Goal: Feedback & Contribution: Leave review/rating

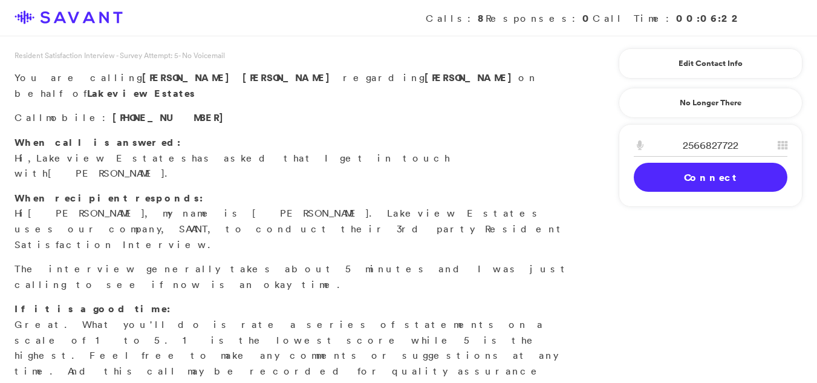
drag, startPoint x: 690, startPoint y: 172, endPoint x: 703, endPoint y: 177, distance: 14.0
click at [703, 177] on link "Connect" at bounding box center [711, 177] width 154 height 29
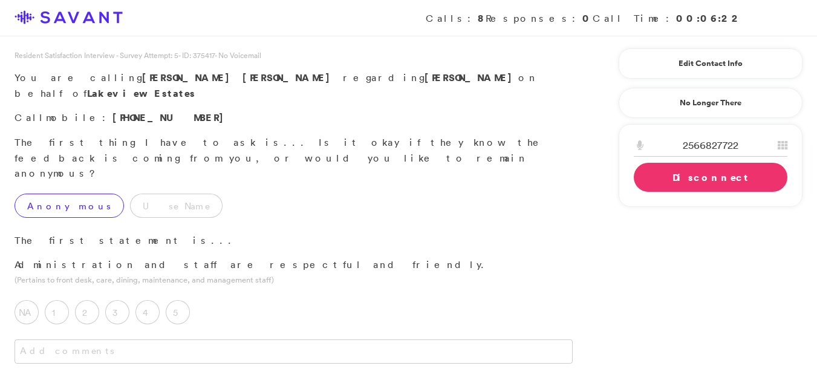
click at [67, 193] on label "Anonymous" at bounding box center [69, 205] width 109 height 24
click at [191, 300] on div "5" at bounding box center [181, 315] width 30 height 30
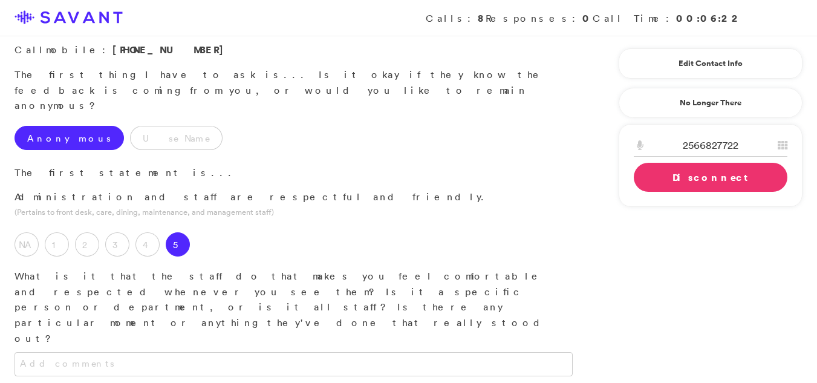
scroll to position [71, 0]
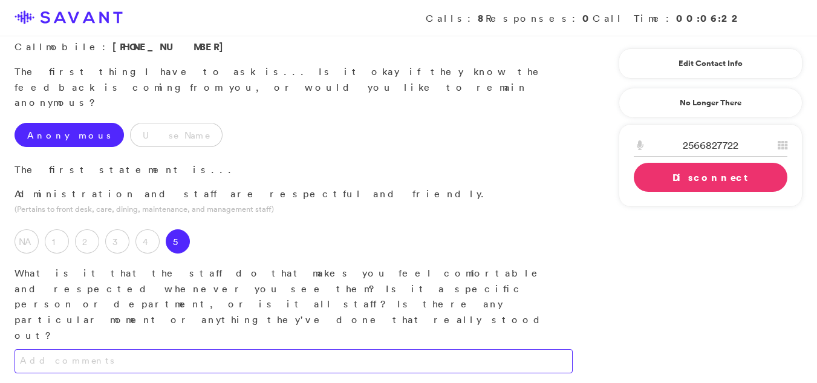
click at [323, 349] on textarea at bounding box center [294, 361] width 558 height 24
click at [345, 349] on textarea "Im able to talk with them and they answer all my questions and concerns." at bounding box center [294, 361] width 558 height 24
type textarea "I am able to communicate with them, and they address all my questions and conce…"
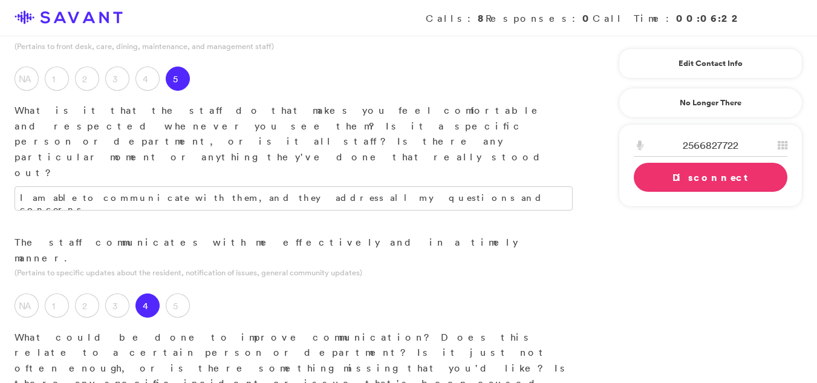
scroll to position [230, 0]
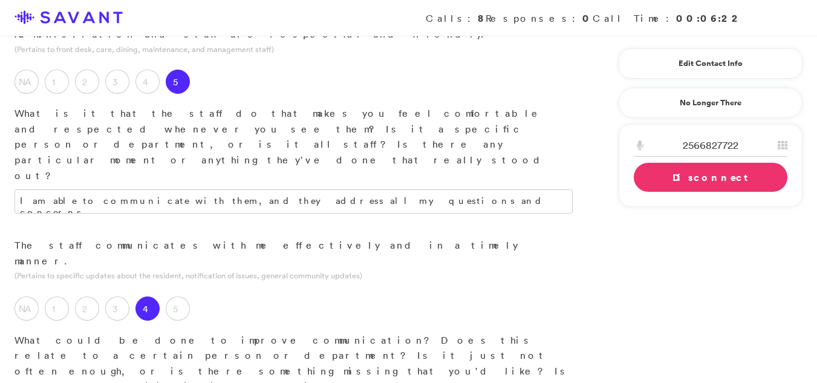
type textarea "T"
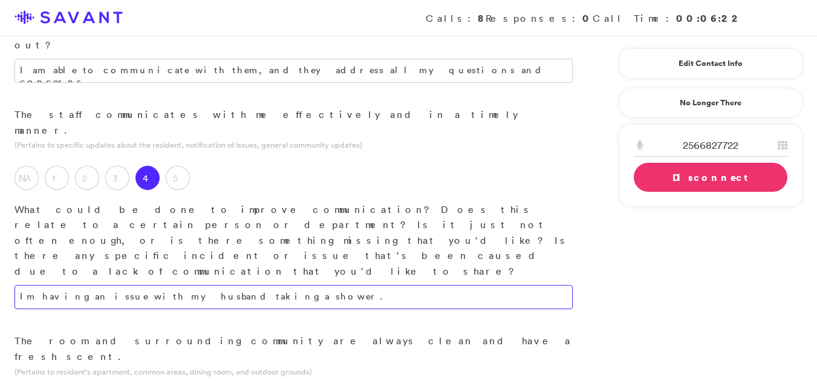
scroll to position [366, 0]
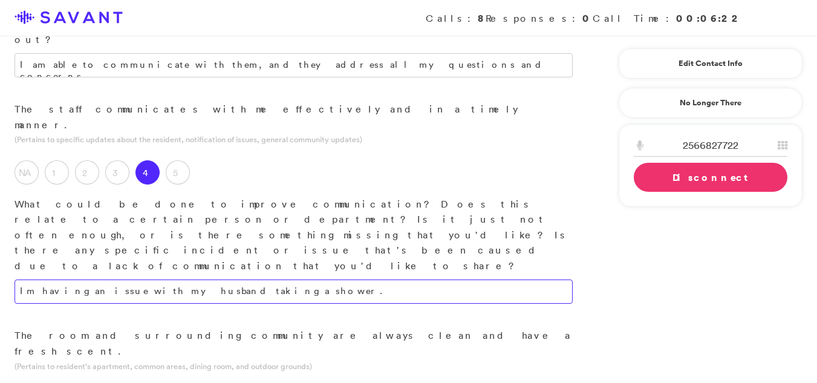
type textarea "Im having an issue with my husband taking a shower."
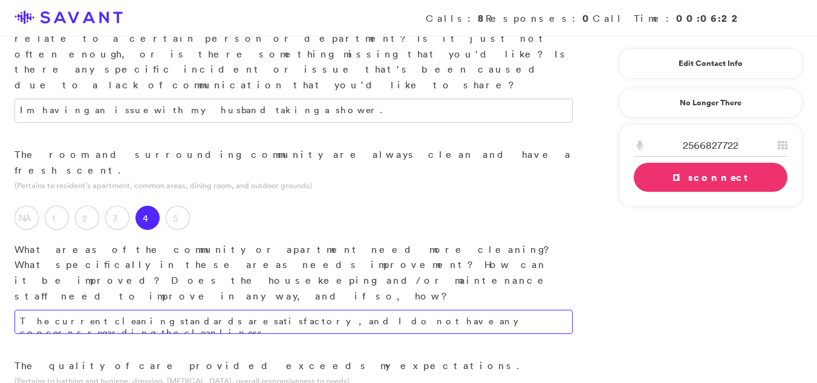
scroll to position [559, 0]
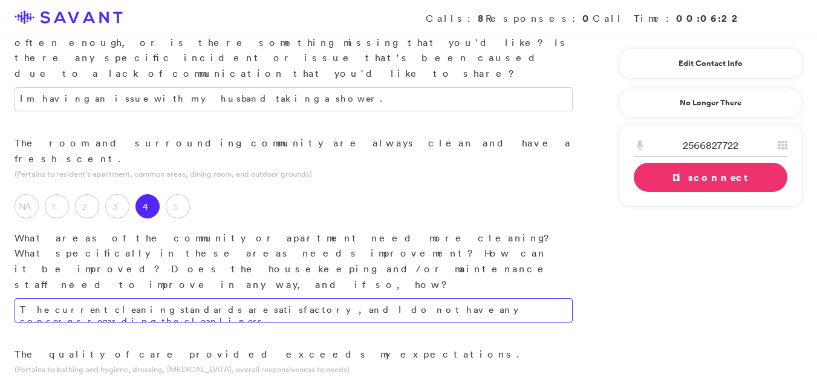
type textarea "The current cleaning standards are satisfactory, and I do not have any concerns…"
type textarea "T"
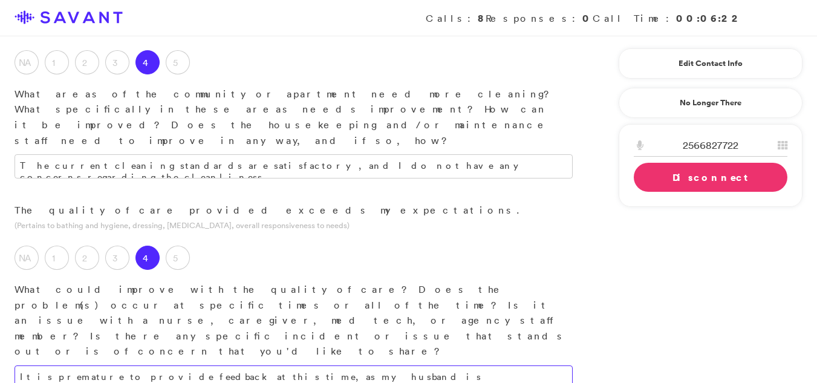
scroll to position [718, 0]
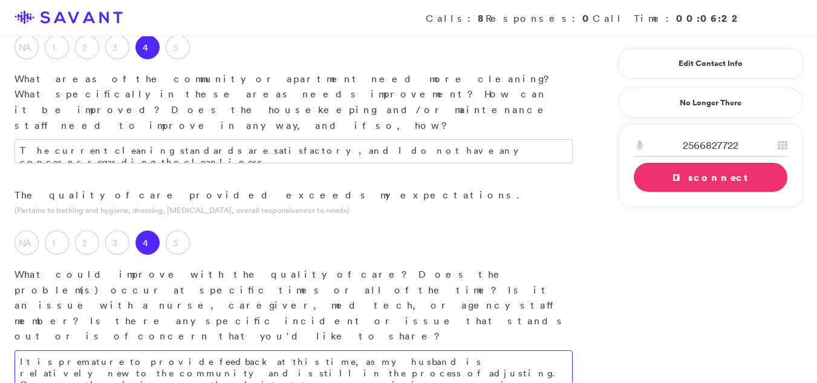
type textarea "It is premature to provide feedback at this time, as my husband is relatively n…"
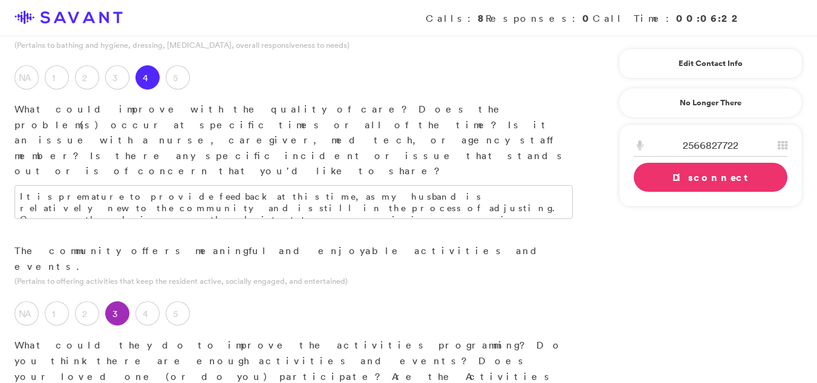
scroll to position [893, 0]
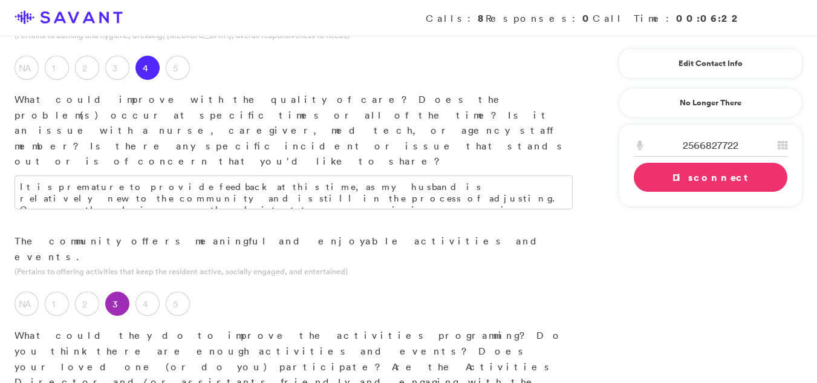
type textarea "The activity calendar requires updating, and the inclusion of more live music e…"
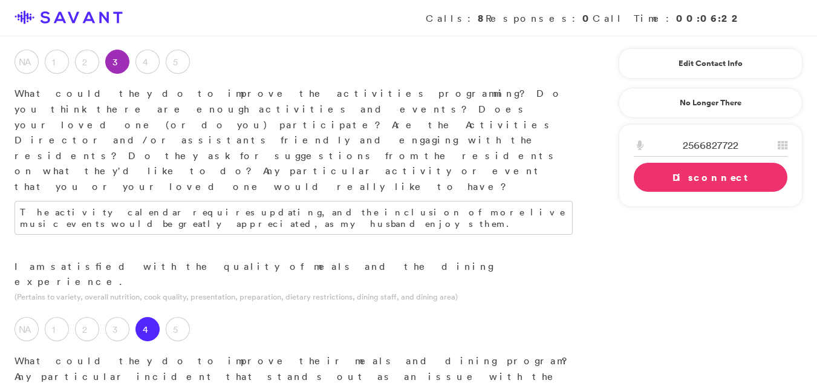
scroll to position [1137, 0]
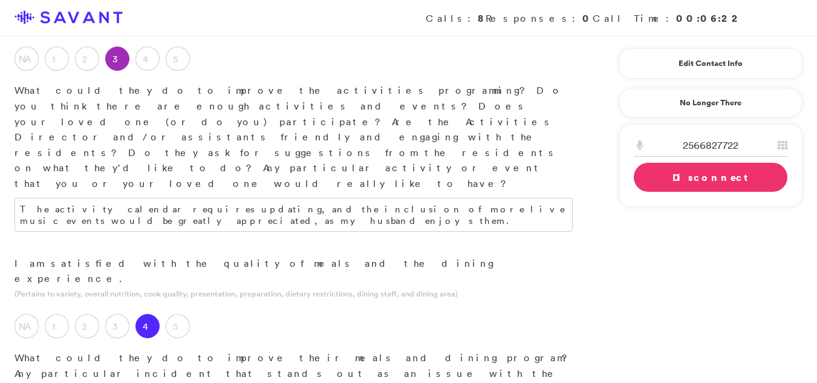
type textarea "They need more homemade dessearts."
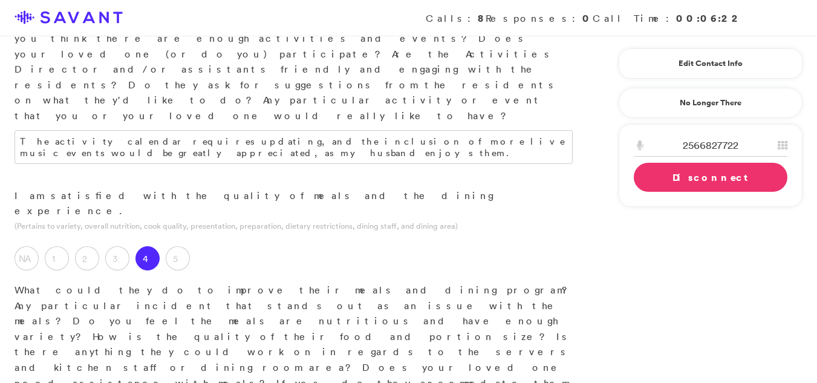
scroll to position [1235, 0]
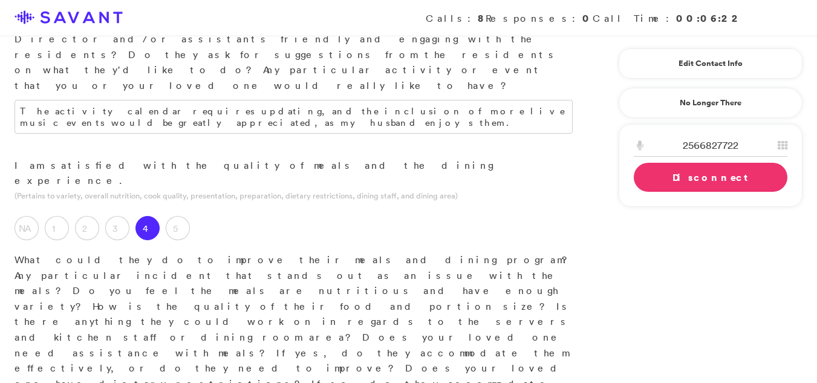
type textarea "The community"
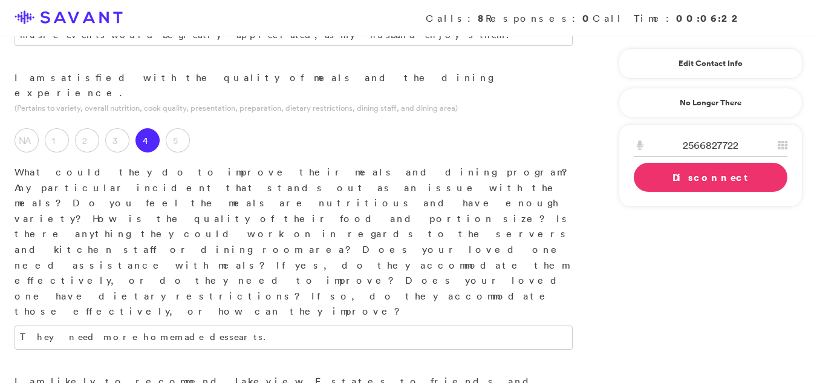
scroll to position [1327, 0]
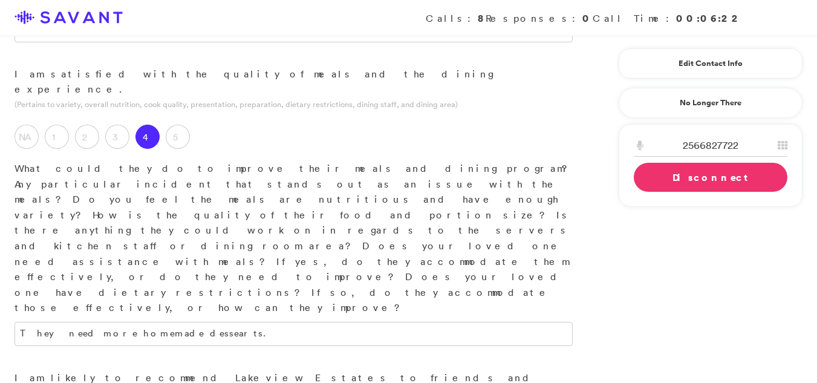
type textarea "Overall, I am most satisfied with the cleanliness and comfort of my husband's r…"
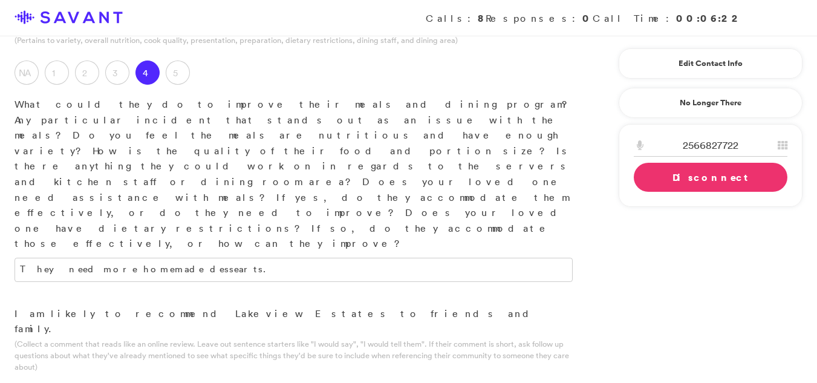
scroll to position [1417, 0]
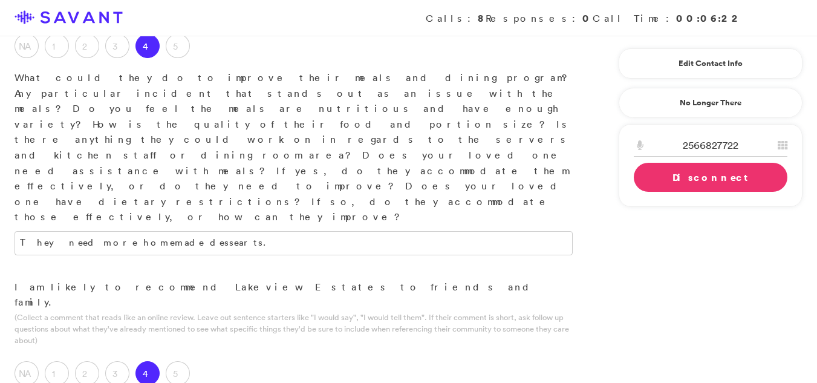
click at [683, 180] on link "Disconnect" at bounding box center [711, 177] width 154 height 29
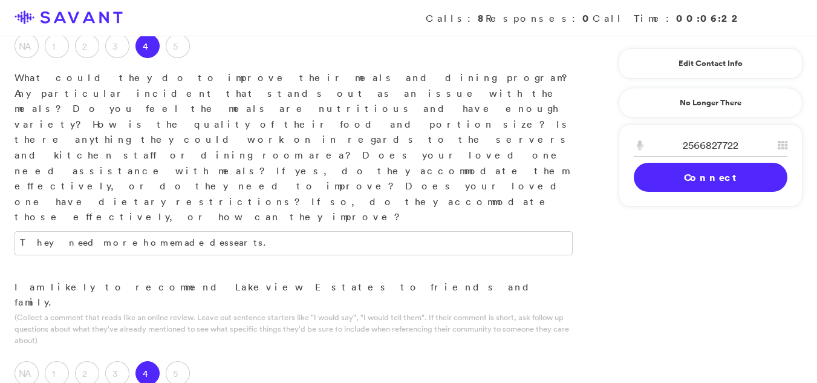
type textarea "The previous residence included telephone and television services within the es…"
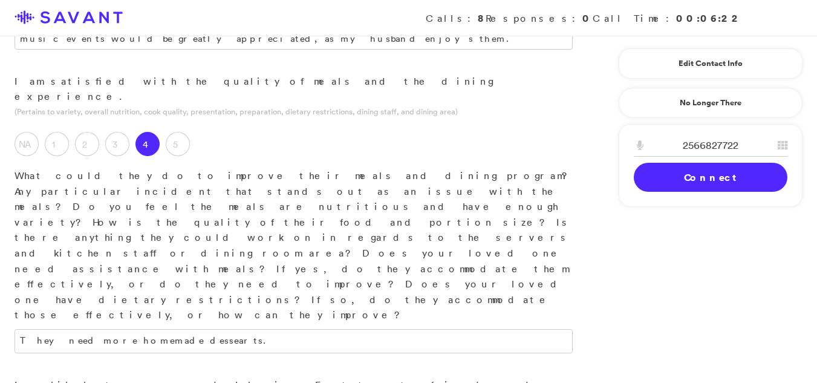
scroll to position [1312, 0]
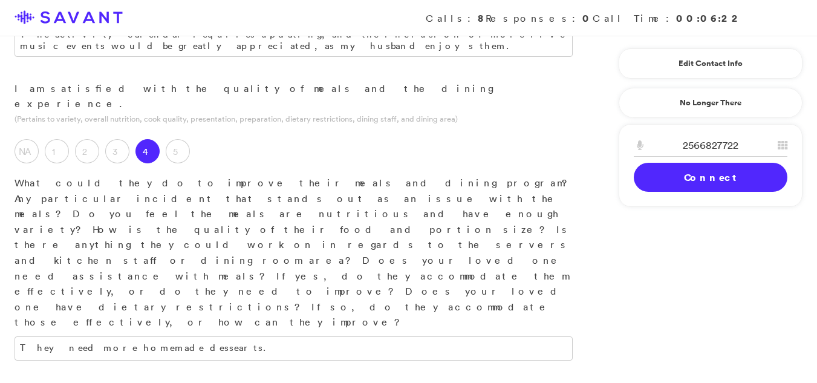
type textarea "Overall, I am most pleased with the cleanliness and comfort of my husband's roo…"
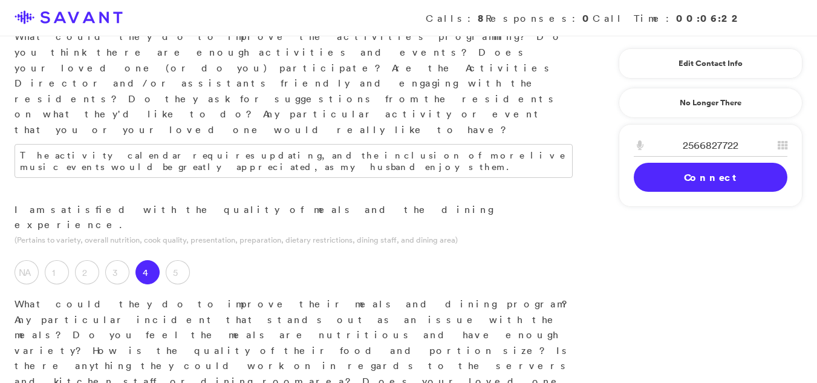
scroll to position [1176, 0]
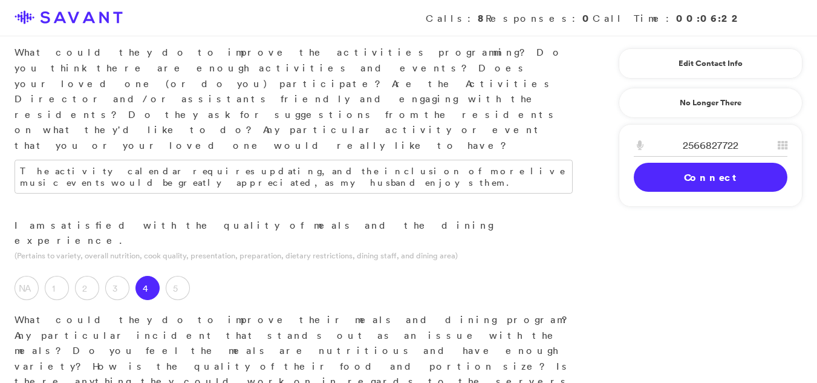
type textarea "The community is pleasant, and its proximity to family, including our daughter,…"
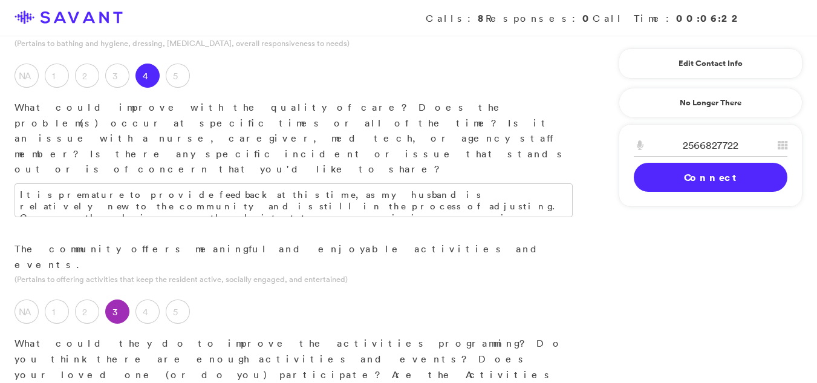
scroll to position [877, 0]
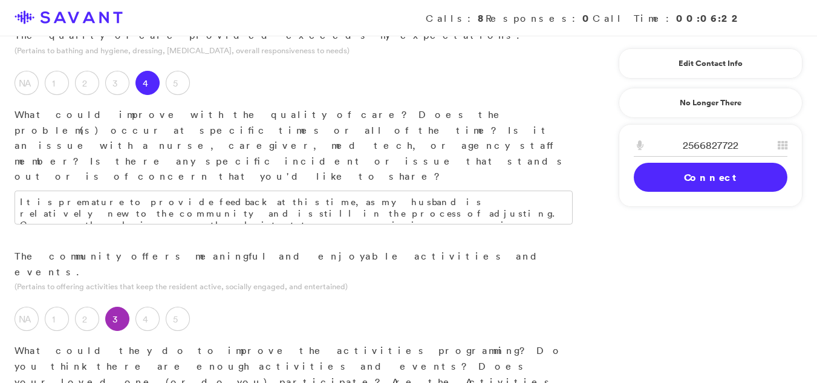
type textarea "The community should expand its offerings to include more homemade desserts."
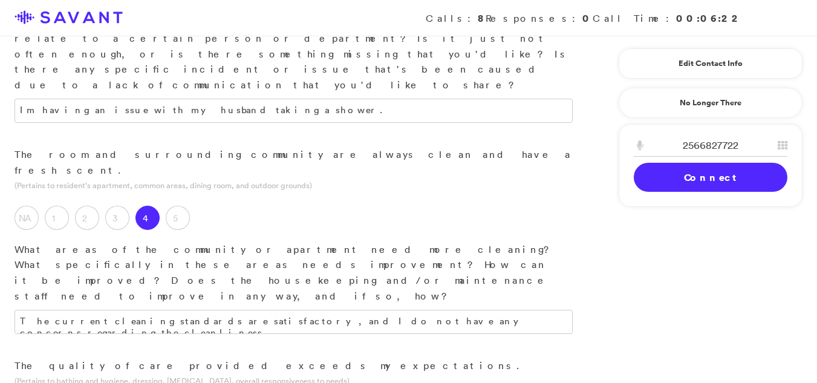
scroll to position [515, 0]
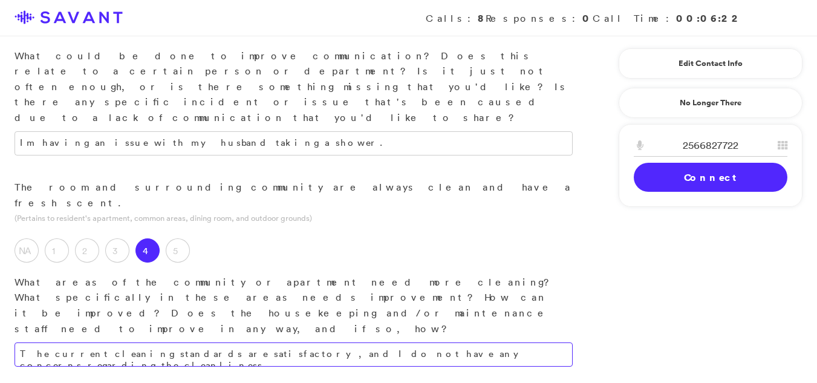
type textarea "The activity calendar would benefit from updates, and the incorporation of addi…"
click at [464, 342] on textarea "The current cleaning standards are satisfactory, and I do not have any concerns…" at bounding box center [294, 354] width 558 height 24
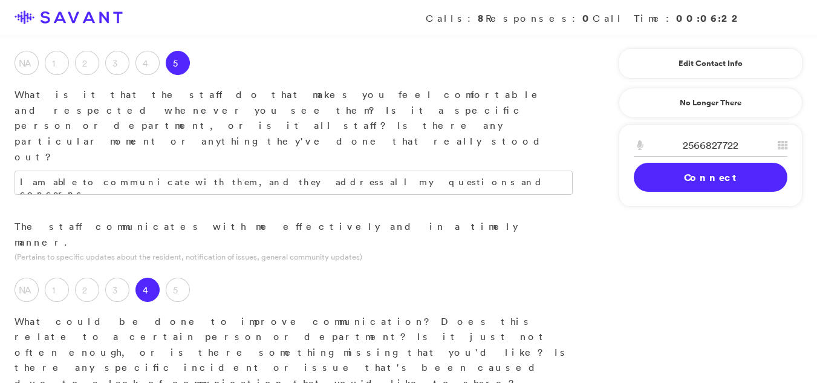
scroll to position [201, 0]
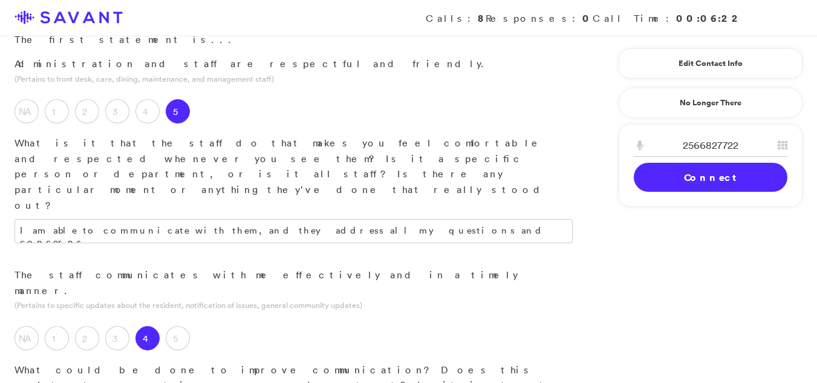
type textarea "The existing cleaning standards are satisfactory, and there are no current conc…"
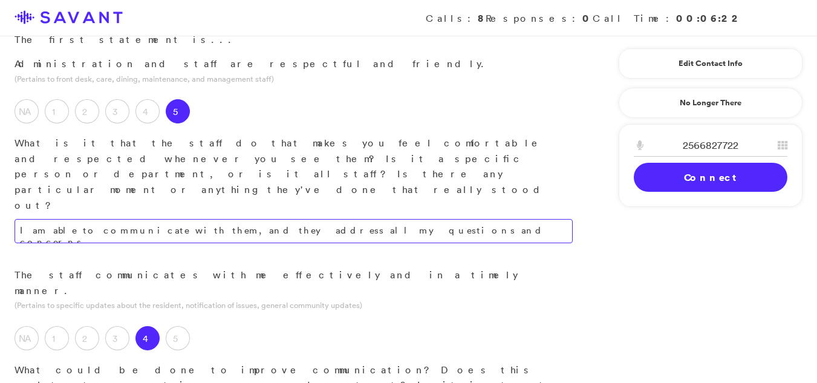
type textarea "I am experiencing some difficulties regarding my husband's showering habits."
click at [415, 219] on textarea "I am able to communicate with them, and they address all my questions and conce…" at bounding box center [294, 231] width 558 height 24
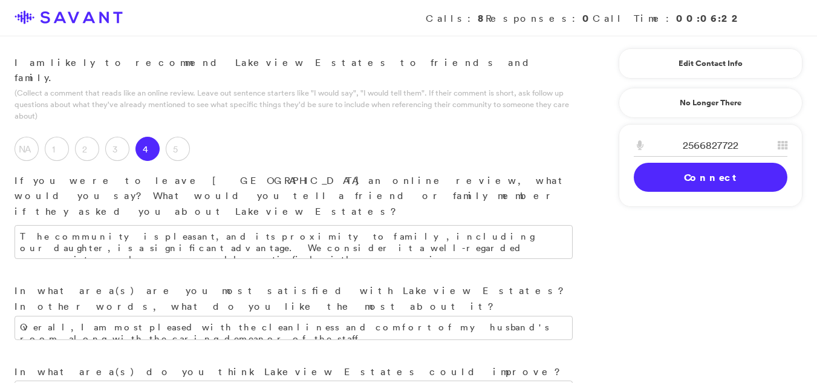
scroll to position [1652, 0]
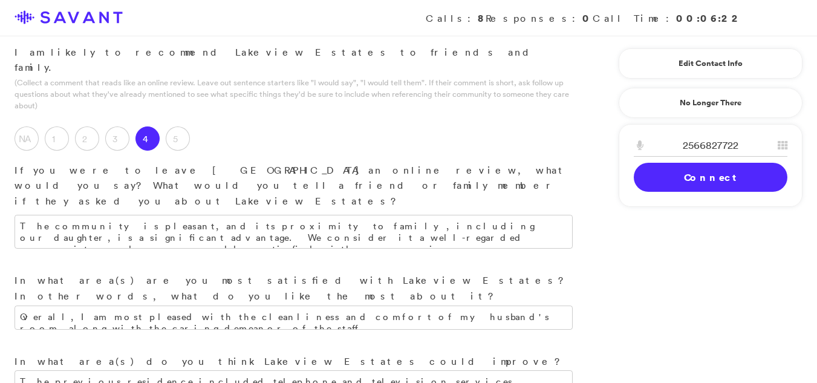
type textarea "The staff effectively addresses my questions and concerns through open communic…"
